Goal: Information Seeking & Learning: Learn about a topic

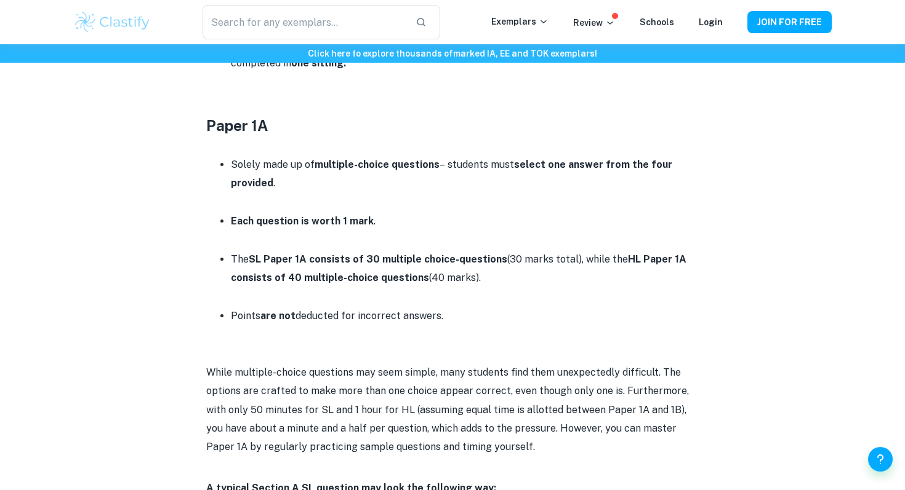
scroll to position [647, 0]
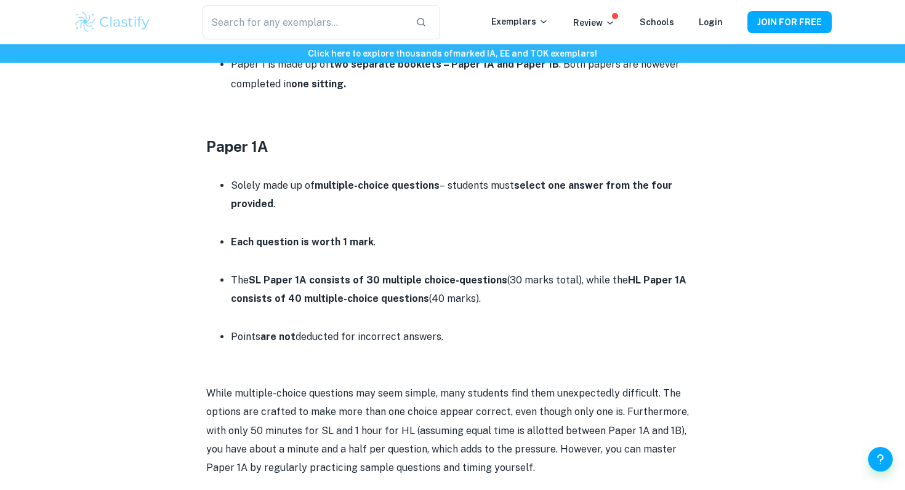
drag, startPoint x: 276, startPoint y: 276, endPoint x: 496, endPoint y: 295, distance: 221.2
click at [496, 295] on p "The SL Paper 1A consists of 30 multiple choice-questions (30 marks total), whil…" at bounding box center [465, 290] width 468 height 38
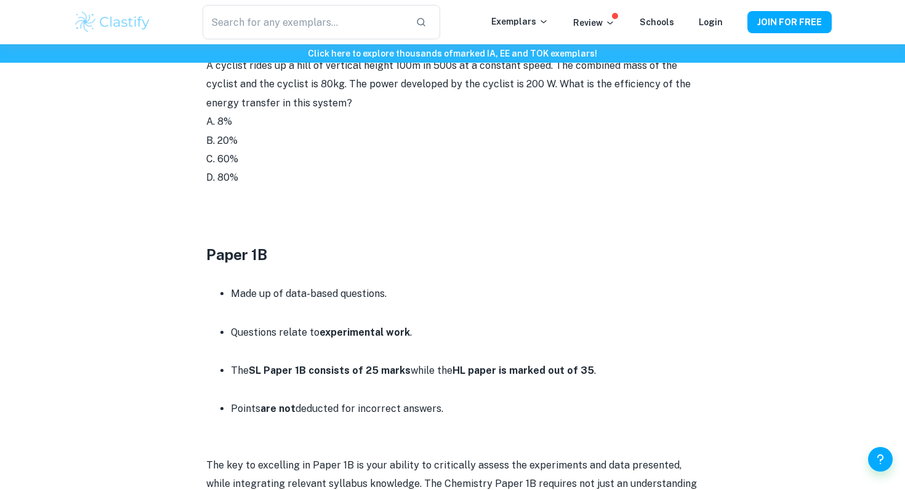
scroll to position [1380, 0]
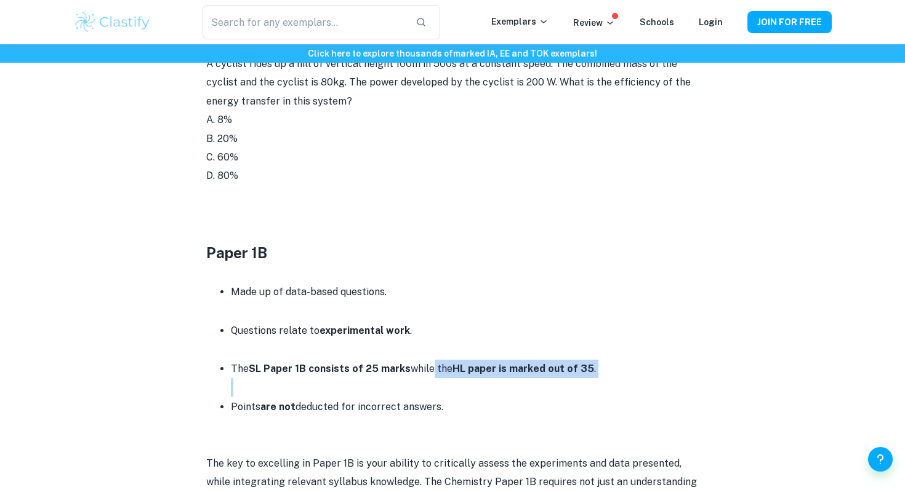
drag, startPoint x: 277, startPoint y: 378, endPoint x: 404, endPoint y: 363, distance: 128.2
click at [404, 364] on li "The SL Paper 1B consists of 25 marks while the HL paper is marked out of 35 ." at bounding box center [465, 378] width 468 height 38
click at [358, 363] on strong "SL Paper 1B consists of 25 marks" at bounding box center [330, 369] width 162 height 12
drag, startPoint x: 361, startPoint y: 368, endPoint x: 598, endPoint y: 368, distance: 236.3
click at [598, 368] on p "The SL Paper 1B consists of 25 marks while the HL paper is marked out of 35 ." at bounding box center [465, 369] width 468 height 18
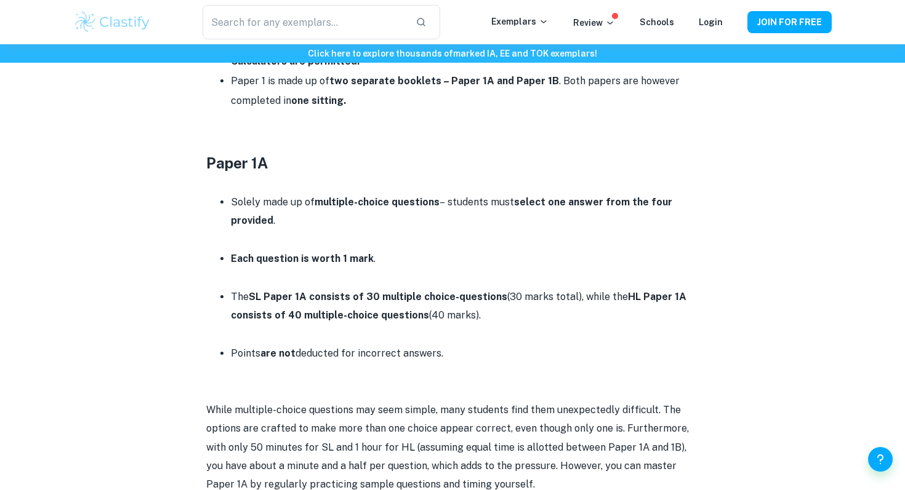
scroll to position [641, 0]
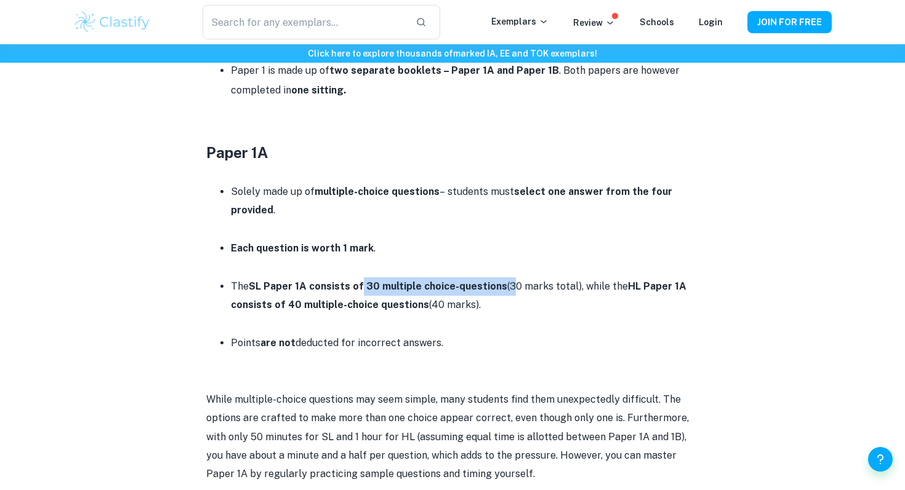
drag, startPoint x: 359, startPoint y: 289, endPoint x: 502, endPoint y: 288, distance: 143.4
click at [502, 288] on p "The SL Paper 1A consists of 30 multiple choice-questions (30 marks total), whil…" at bounding box center [465, 297] width 468 height 38
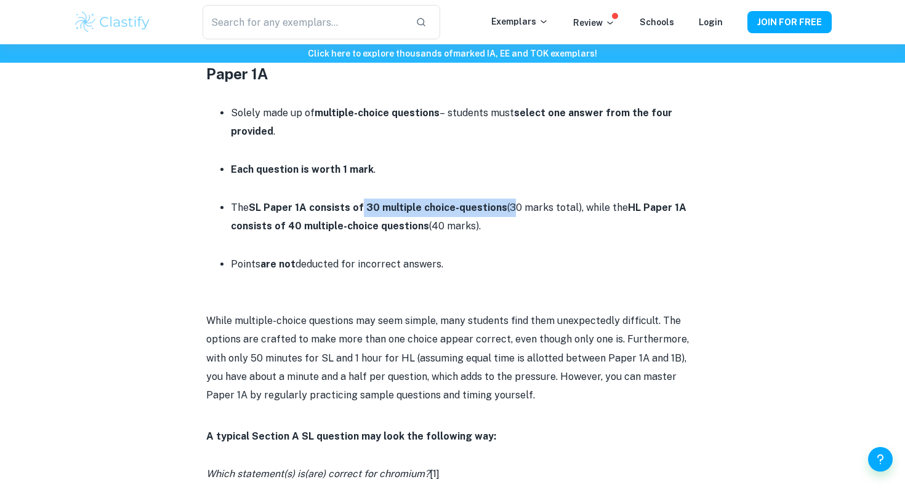
scroll to position [685, 0]
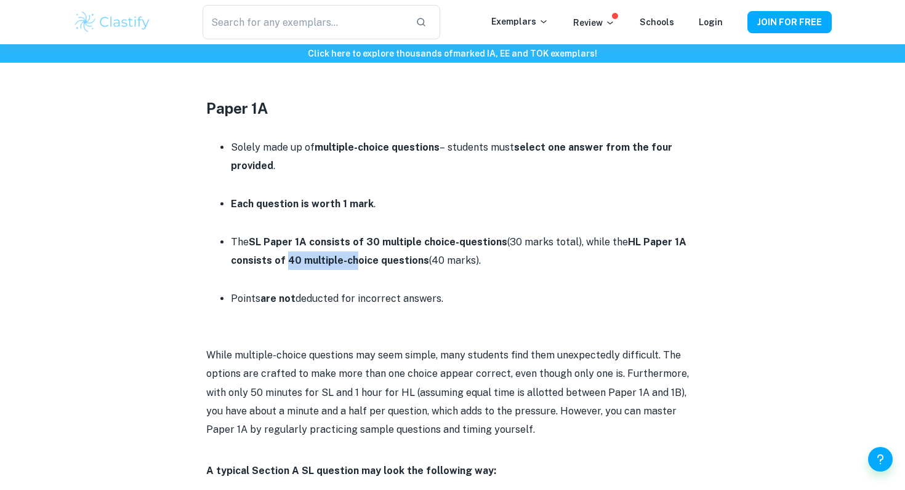
drag, startPoint x: 284, startPoint y: 254, endPoint x: 369, endPoint y: 265, distance: 86.2
click at [369, 265] on p "The SL Paper 1A consists of 30 multiple choice-questions (30 marks total), whil…" at bounding box center [465, 252] width 468 height 38
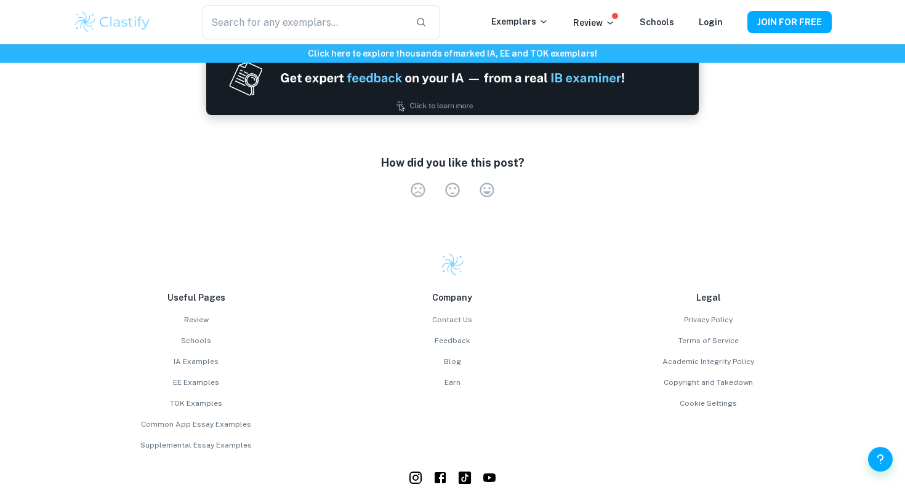
scroll to position [2297, 0]
